Goal: Information Seeking & Learning: Find specific page/section

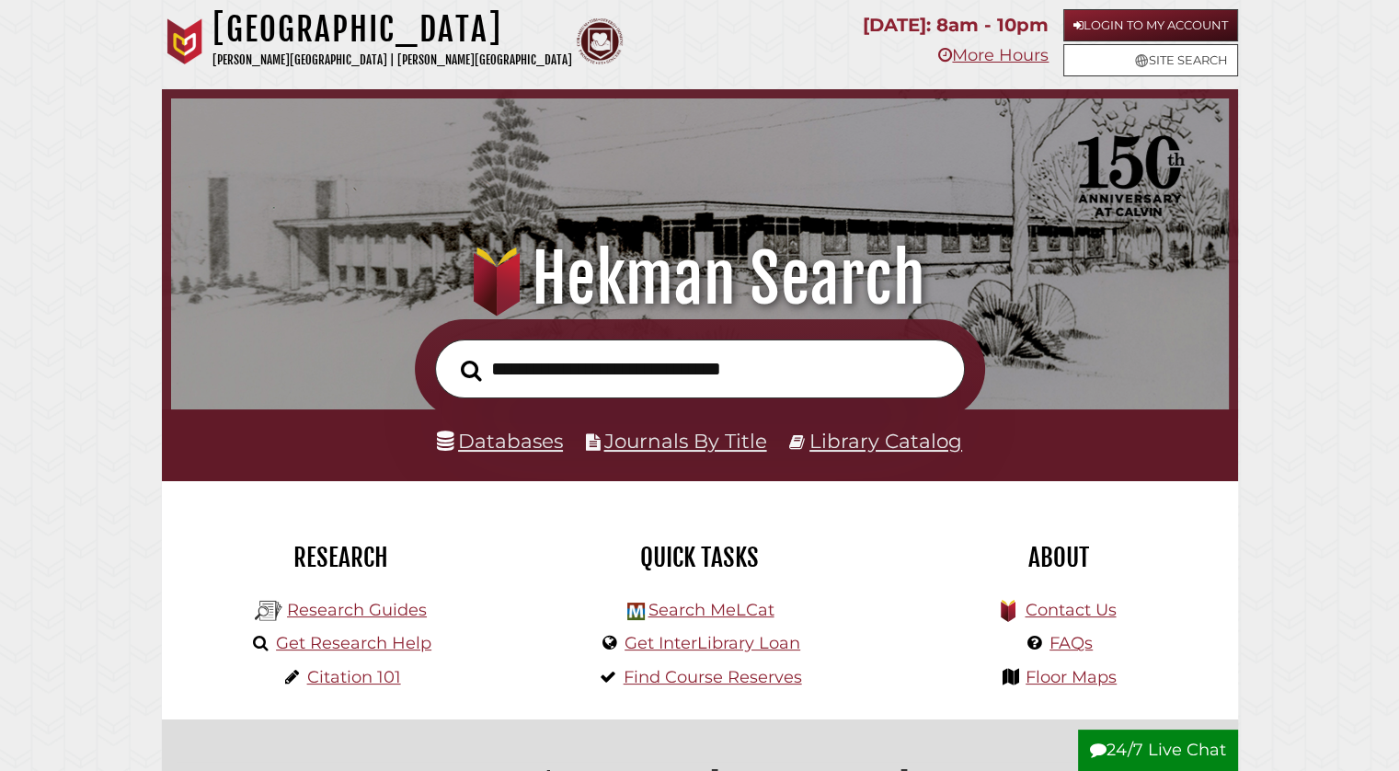
scroll to position [350, 1049]
click at [523, 442] on link "Databases" at bounding box center [500, 441] width 126 height 24
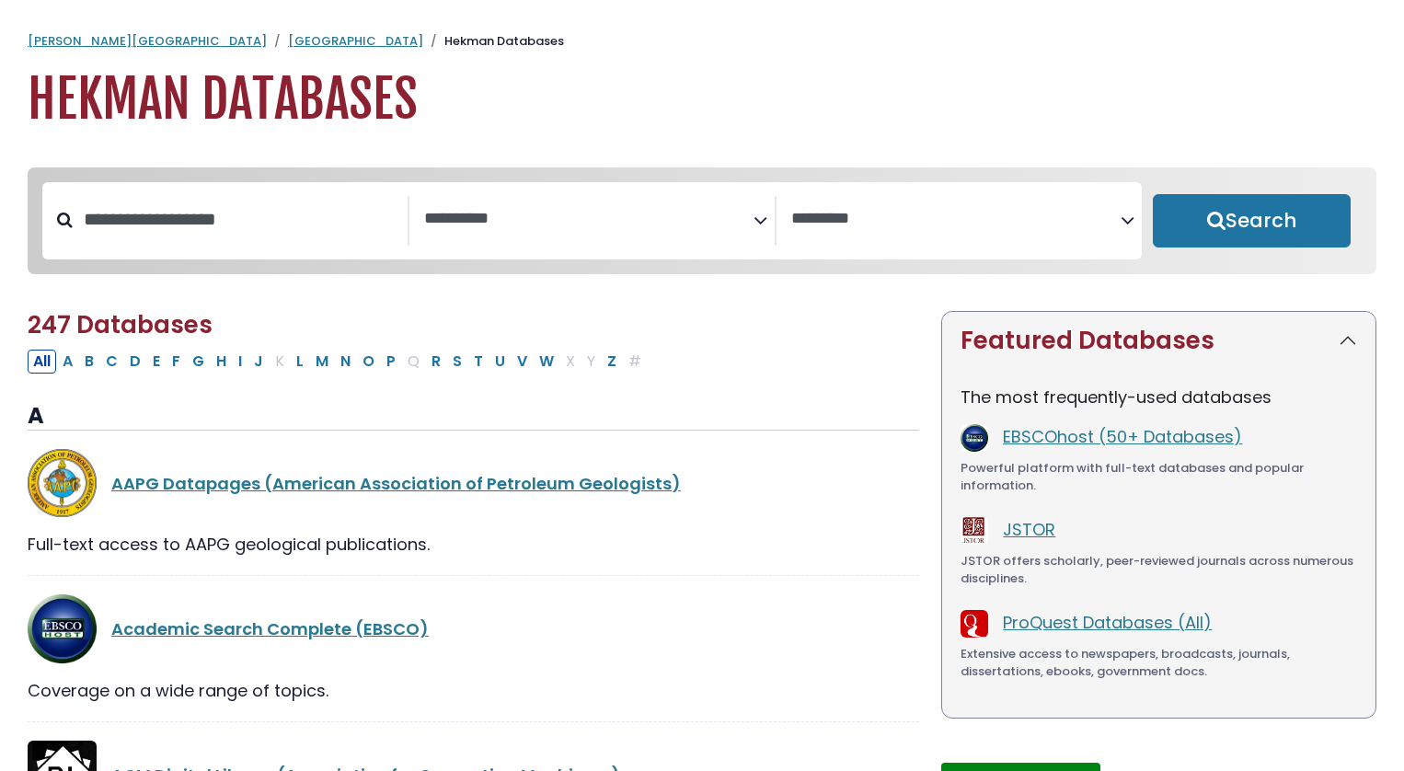
select select "Database Subject Filter"
select select "Database Vendors Filter"
click at [454, 362] on button "S" at bounding box center [457, 362] width 20 height 24
select select "Database Subject Filter"
select select "Database Vendors Filter"
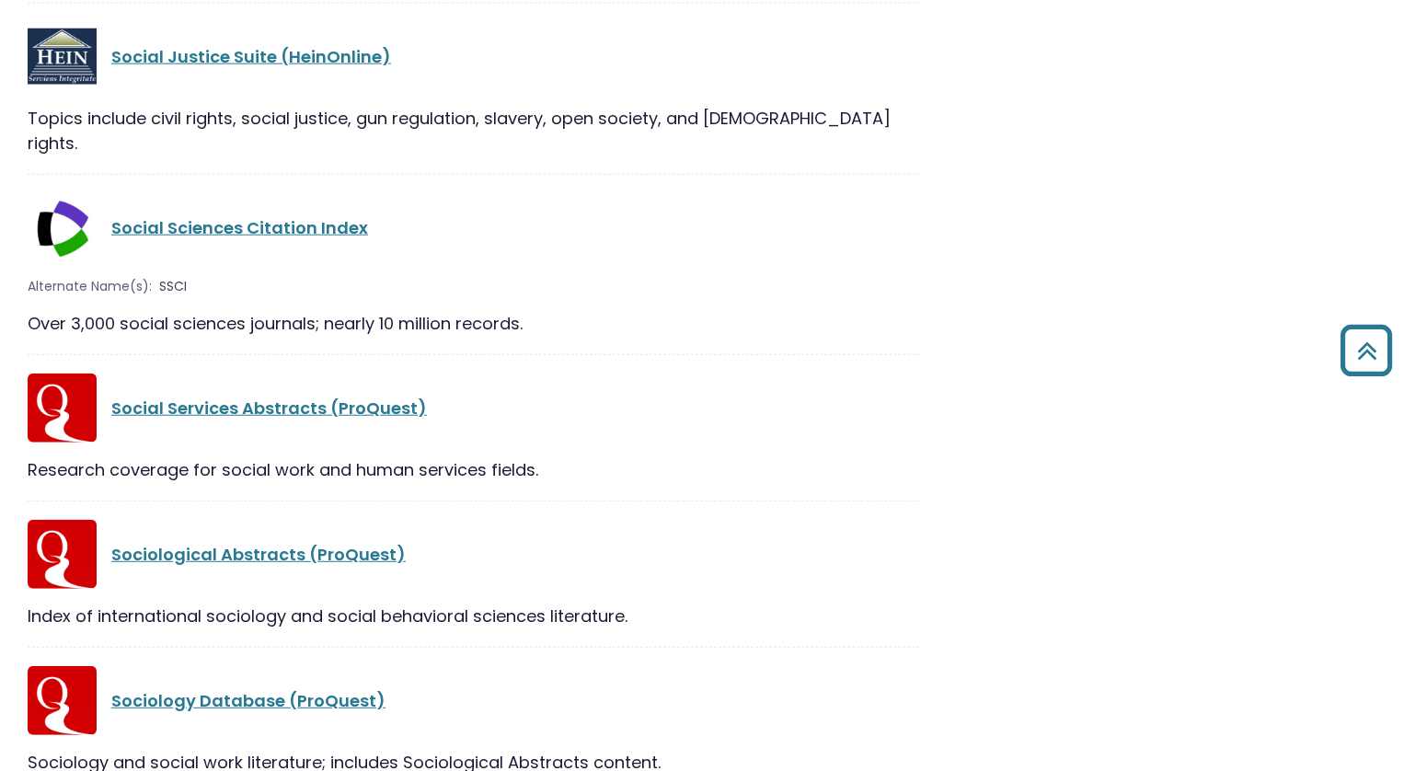
scroll to position [2153, 0]
click at [282, 192] on div "Social Sciences Citation Index" at bounding box center [473, 226] width 891 height 69
click at [295, 215] on link "Social Sciences Citation Index" at bounding box center [239, 226] width 257 height 23
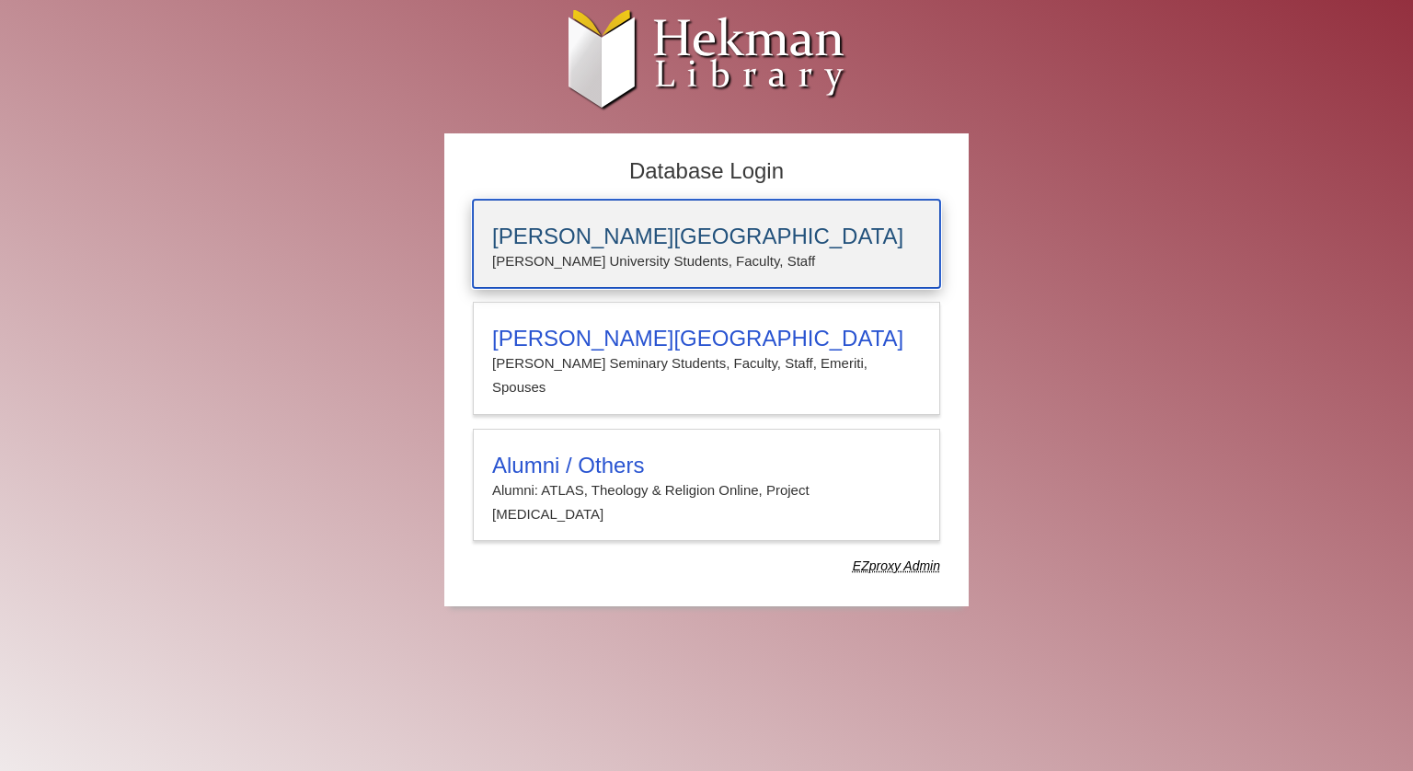
click at [581, 224] on h3 "[PERSON_NAME][GEOGRAPHIC_DATA]" at bounding box center [706, 237] width 429 height 26
